Goal: Task Accomplishment & Management: Manage account settings

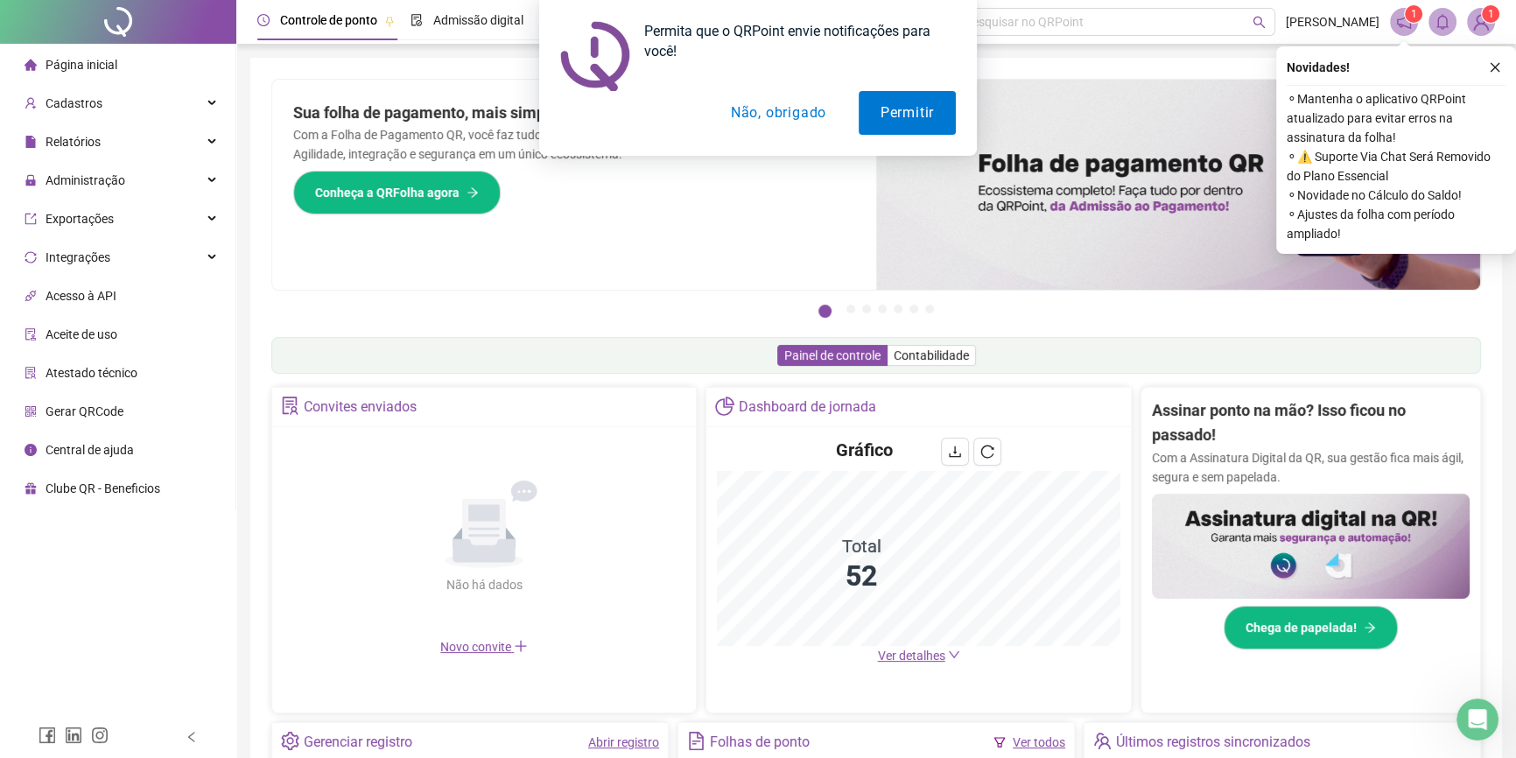
click at [757, 113] on button "Não, obrigado" at bounding box center [778, 113] width 139 height 44
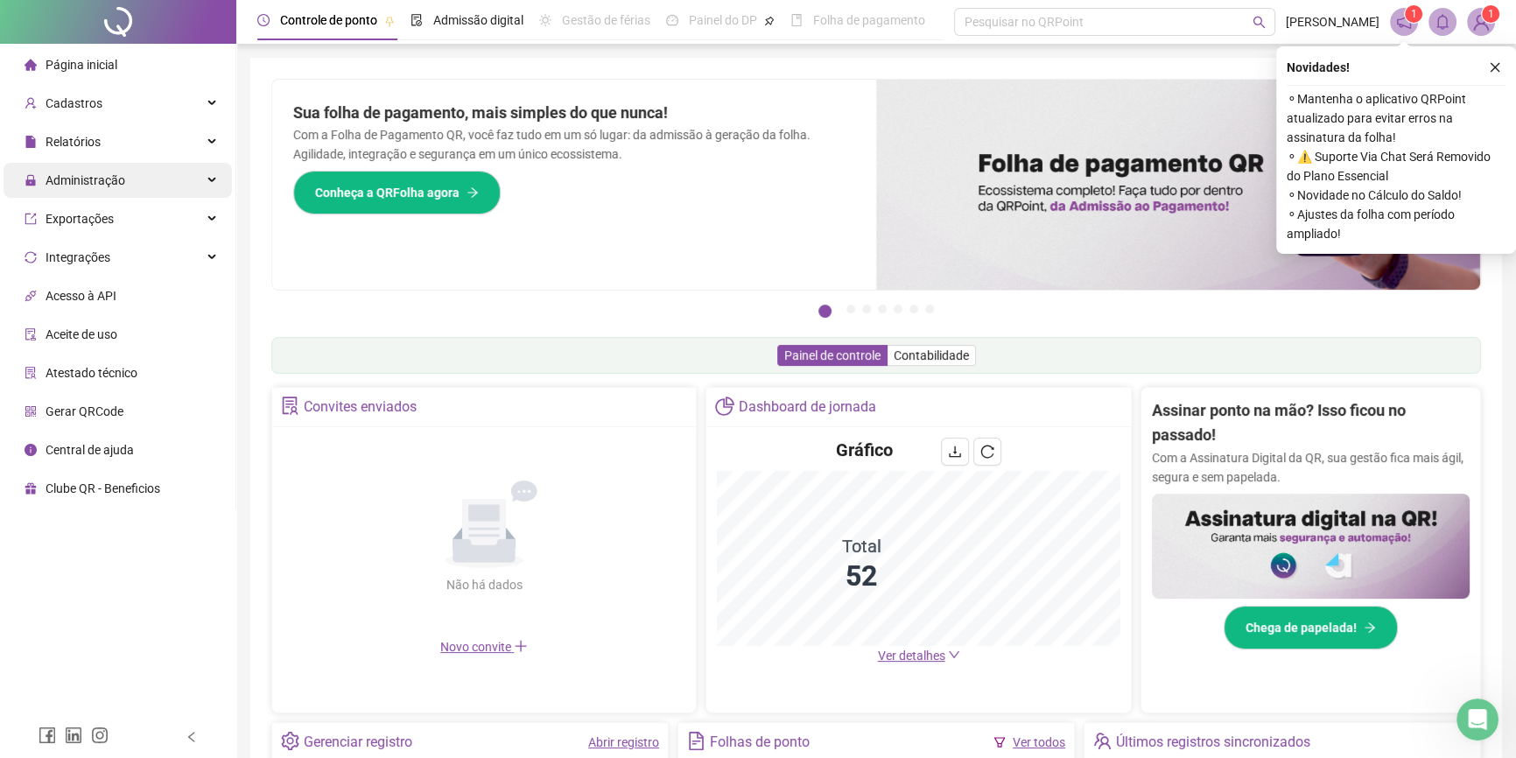
click at [94, 174] on span "Administração" at bounding box center [86, 180] width 80 height 14
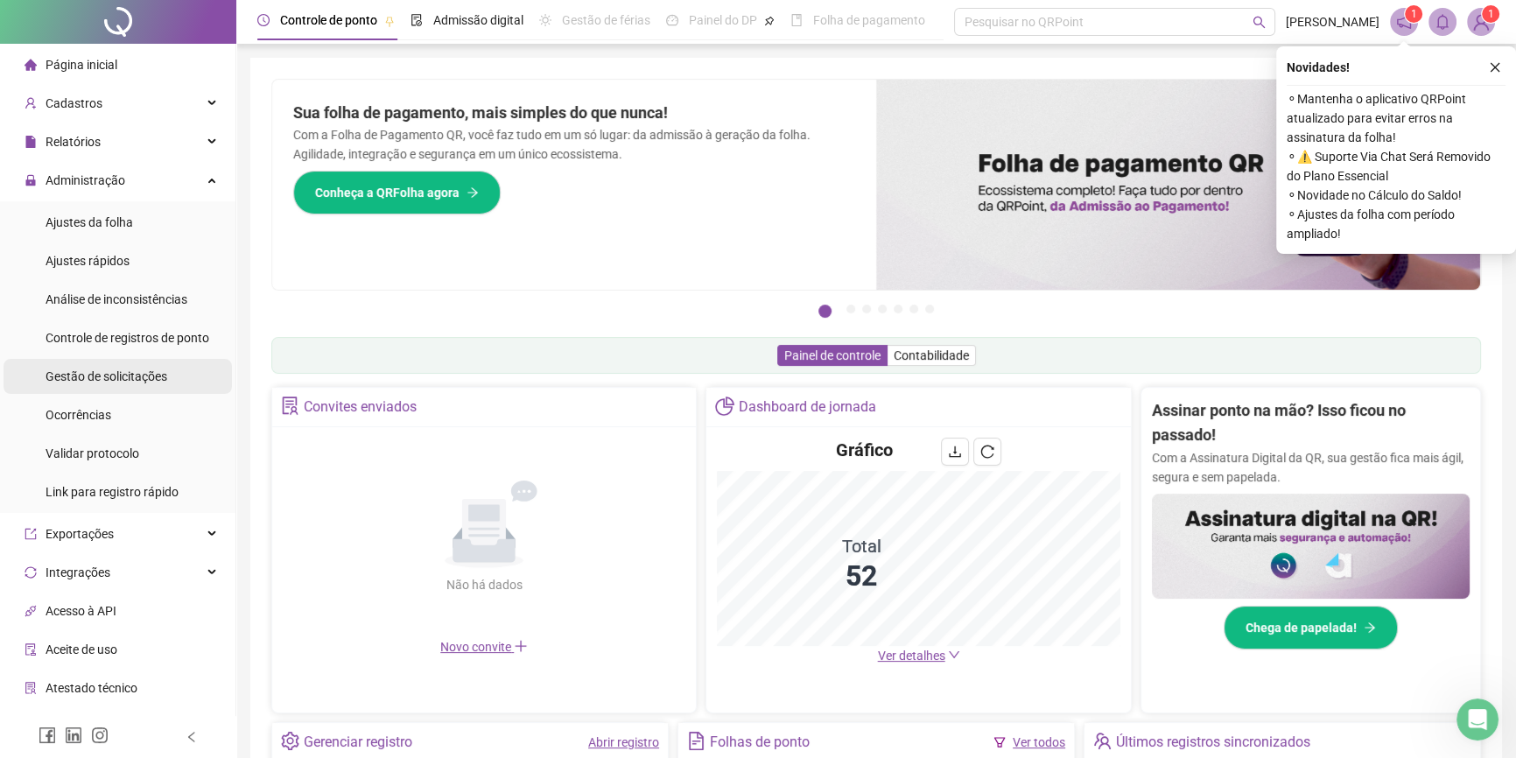
click at [129, 373] on span "Gestão de solicitações" at bounding box center [107, 376] width 122 height 14
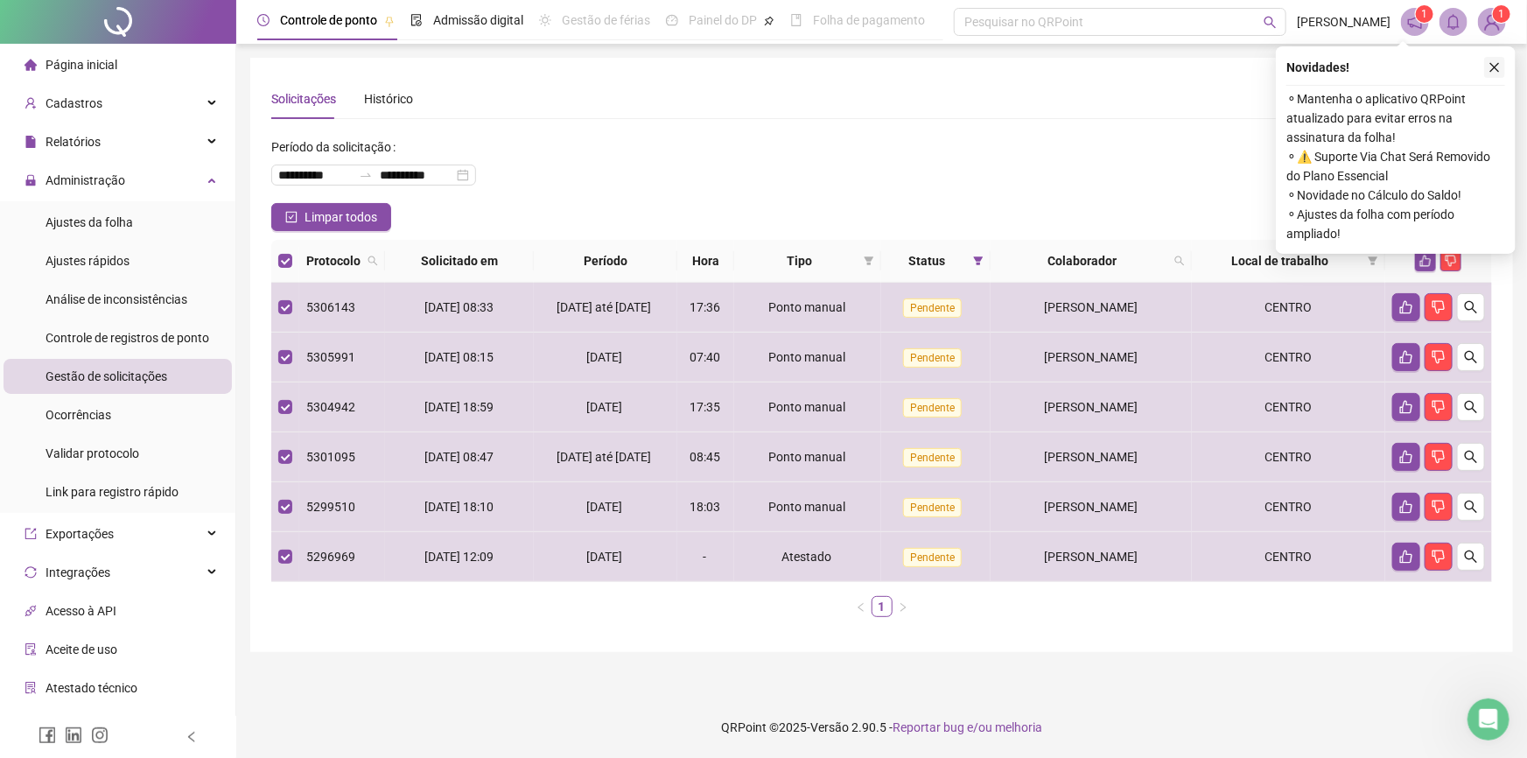
click at [1493, 67] on icon "close" at bounding box center [1495, 67] width 12 height 12
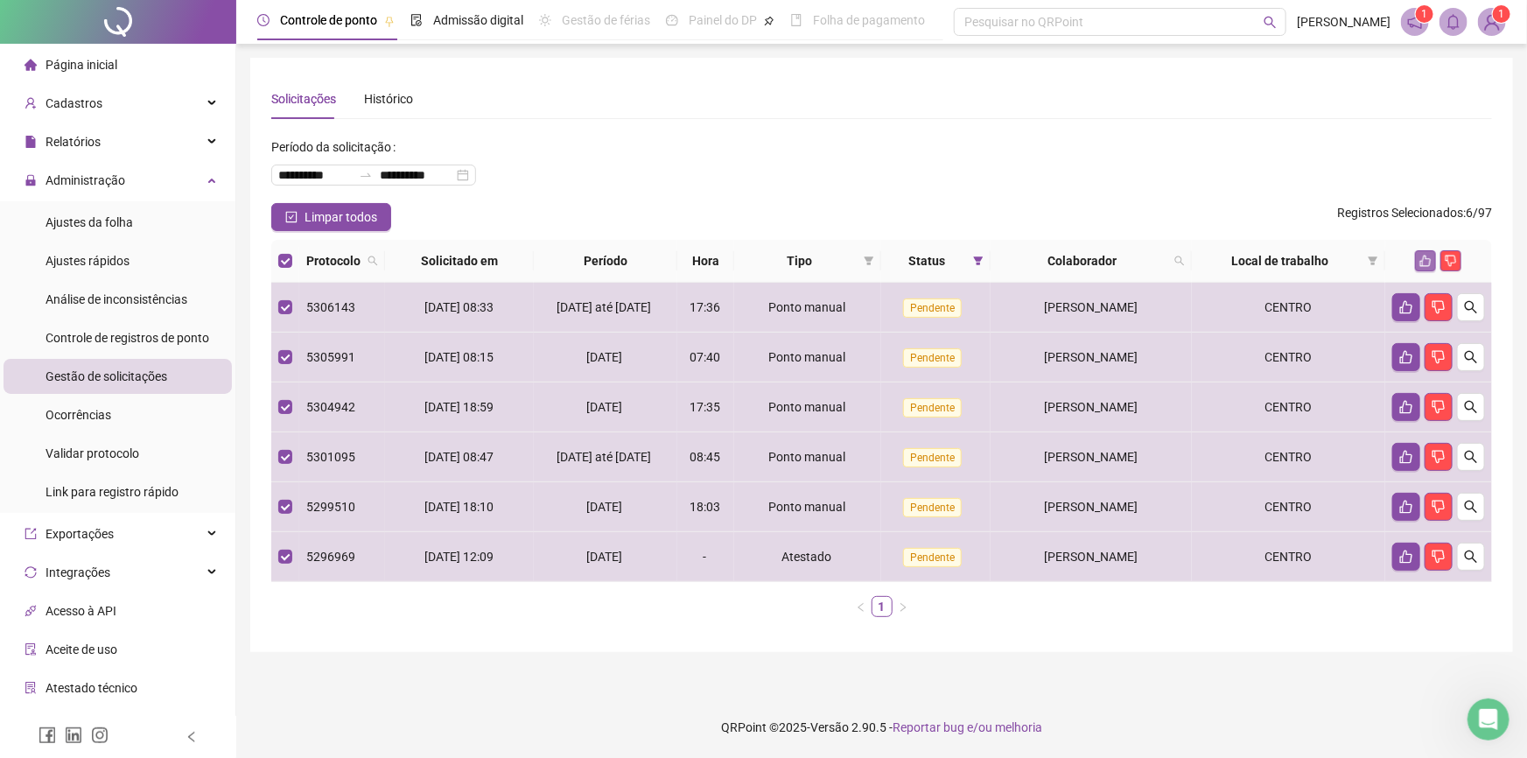
click at [1429, 260] on icon "like" at bounding box center [1426, 261] width 12 height 12
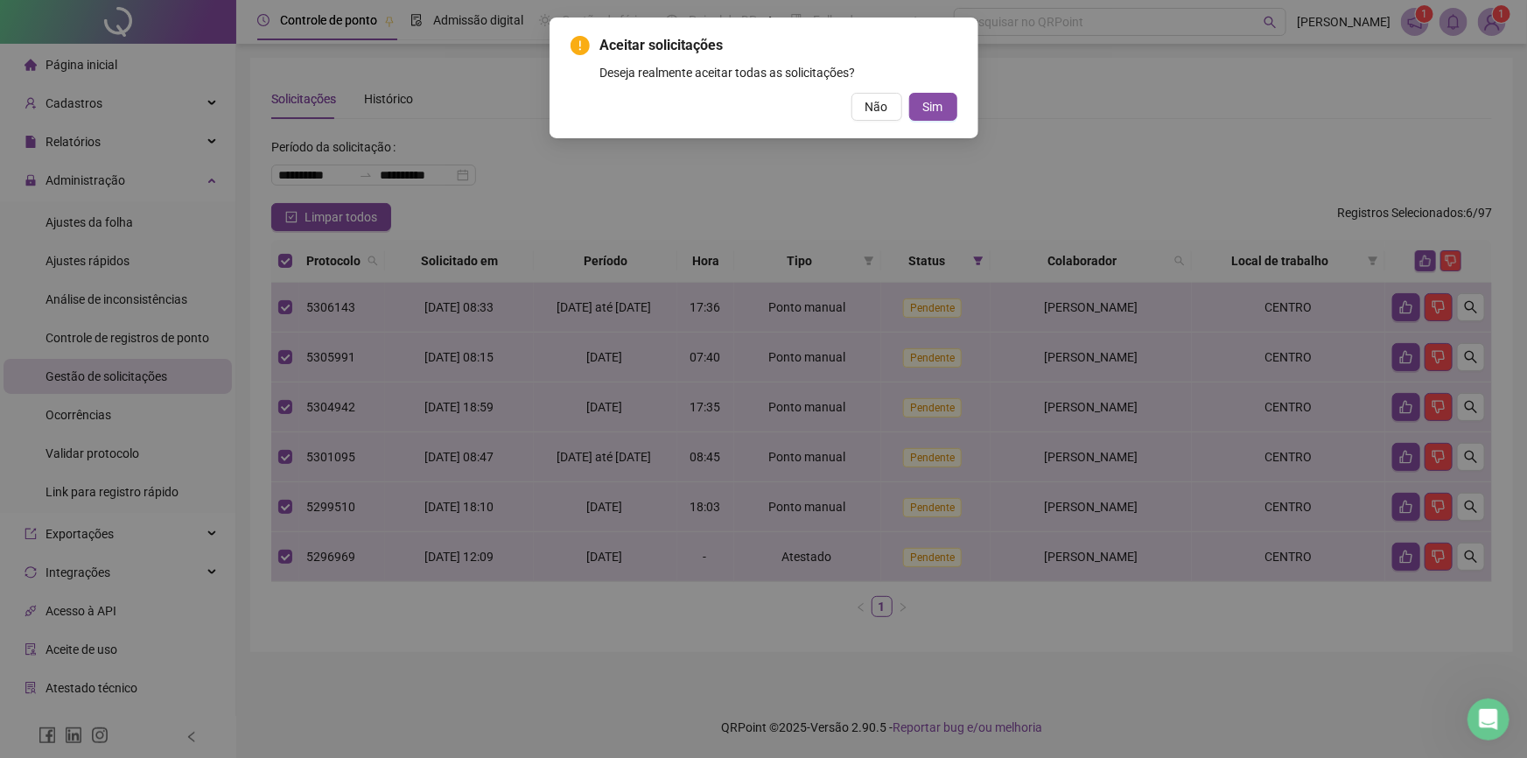
drag, startPoint x: 960, startPoint y: 115, endPoint x: 938, endPoint y: 104, distance: 24.3
click at [959, 115] on div "Aceitar solicitações Deseja realmente aceitar todas as solicitações? Não Sim" at bounding box center [764, 78] width 429 height 121
click at [938, 104] on span "Sim" at bounding box center [933, 106] width 20 height 19
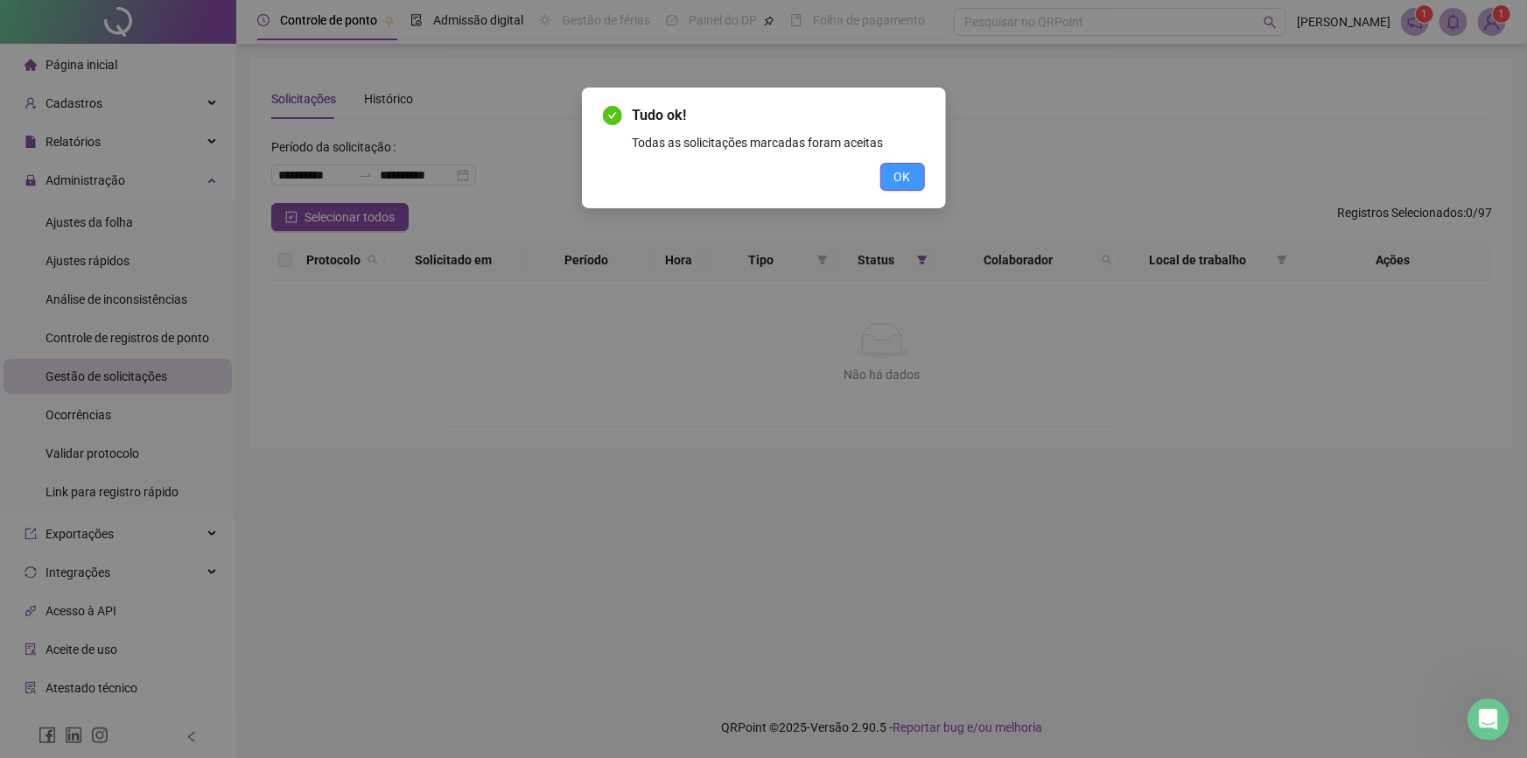
click at [902, 173] on span "OK" at bounding box center [902, 176] width 17 height 19
